Goal: Transaction & Acquisition: Purchase product/service

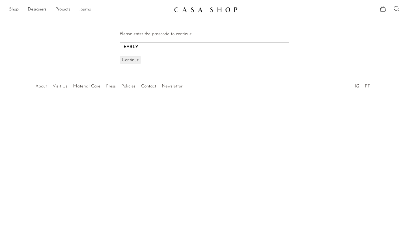
type input "EARLY"
click at [129, 60] on span "Continue" at bounding box center [130, 60] width 17 height 5
type input "EARLY"
click at [120, 57] on button "Continue One moment..." at bounding box center [130, 60] width 21 height 7
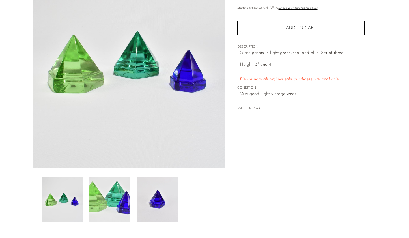
scroll to position [51, 0]
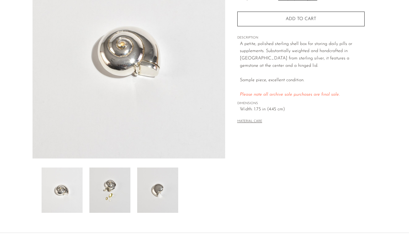
scroll to position [73, 0]
